Goal: Information Seeking & Learning: Learn about a topic

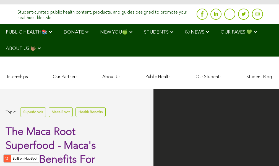
scroll to position [1703, 0]
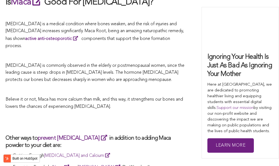
scroll to position [1156, 0]
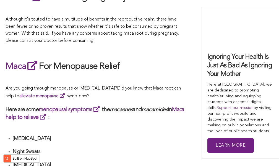
click at [176, 86] on span "Did you know that Maca root can help to alleviate menopause symptoms?" at bounding box center [93, 92] width 175 height 12
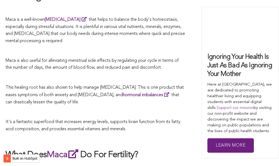
scroll to position [1418, 0]
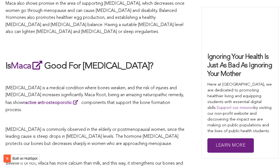
click at [169, 85] on p "[MEDICAL_DATA] is a medical condition where bones weaken, and the risk of injur…" at bounding box center [96, 99] width 180 height 29
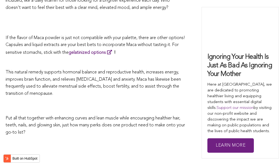
scroll to position [1698, 0]
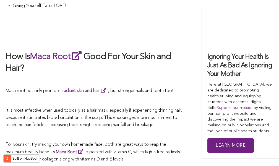
click at [136, 97] on p at bounding box center [96, 100] width 180 height 7
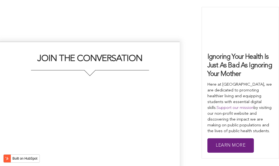
click at [163, 85] on div at bounding box center [90, 140] width 169 height 111
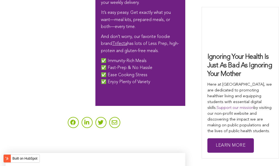
scroll to position [1265, 0]
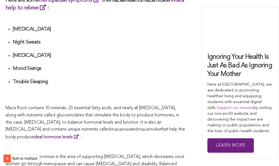
click at [112, 88] on h4 at bounding box center [99, 91] width 173 height 6
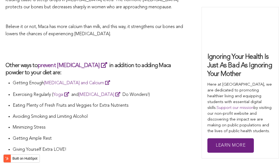
click at [68, 91] on li "Exercising Regularly ( Yoga and [MEDICAL_DATA] Do Wonders!)" at bounding box center [99, 97] width 173 height 12
click at [140, 91] on li "Exercising Regularly ( Yoga and [MEDICAL_DATA] Do Wonders!)" at bounding box center [99, 97] width 173 height 12
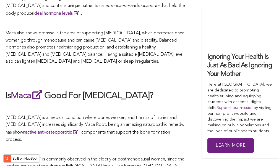
scroll to position [1047, 0]
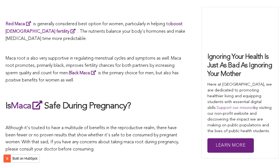
click at [146, 87] on p at bounding box center [96, 90] width 180 height 7
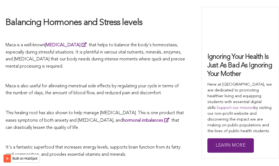
scroll to position [1497, 0]
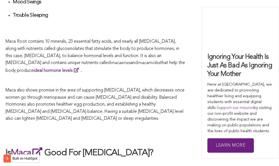
click at [117, 88] on span "Maca also shows promise in the area of supporting [MEDICAL_DATA], which decreas…" at bounding box center [95, 104] width 179 height 33
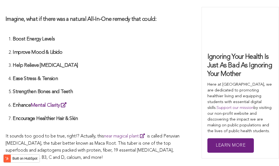
scroll to position [1109, 0]
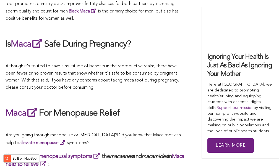
click at [160, 83] on p "Although it's touted to have a multitude of benefits in the reproductive realm,…" at bounding box center [96, 77] width 180 height 28
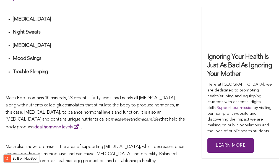
scroll to position [1303, 0]
